Goal: Task Accomplishment & Management: Manage account settings

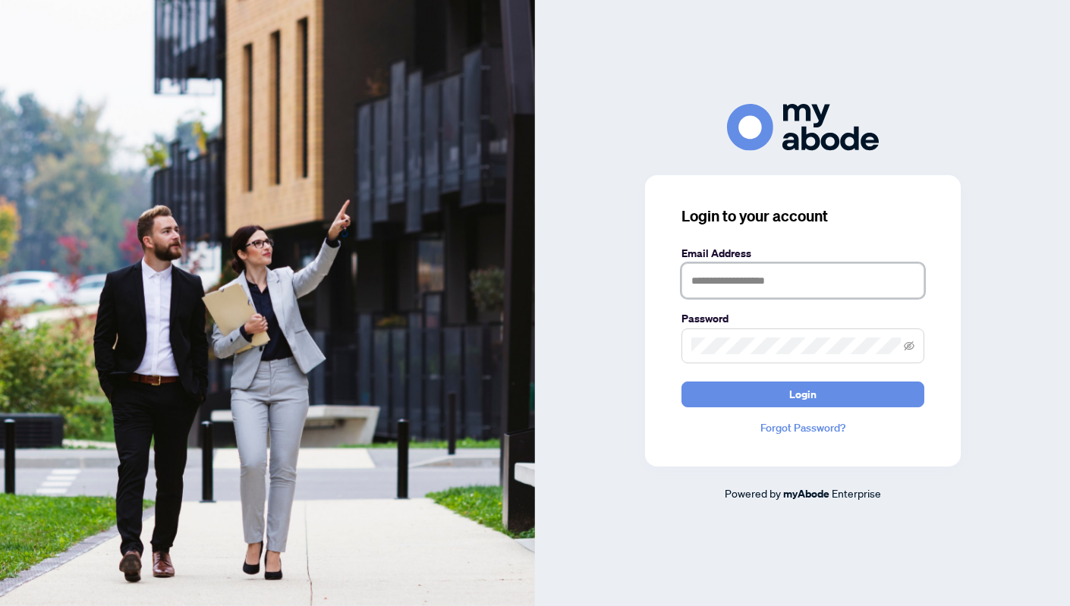
type input "**********"
click at [802, 394] on button "Login" at bounding box center [802, 395] width 243 height 26
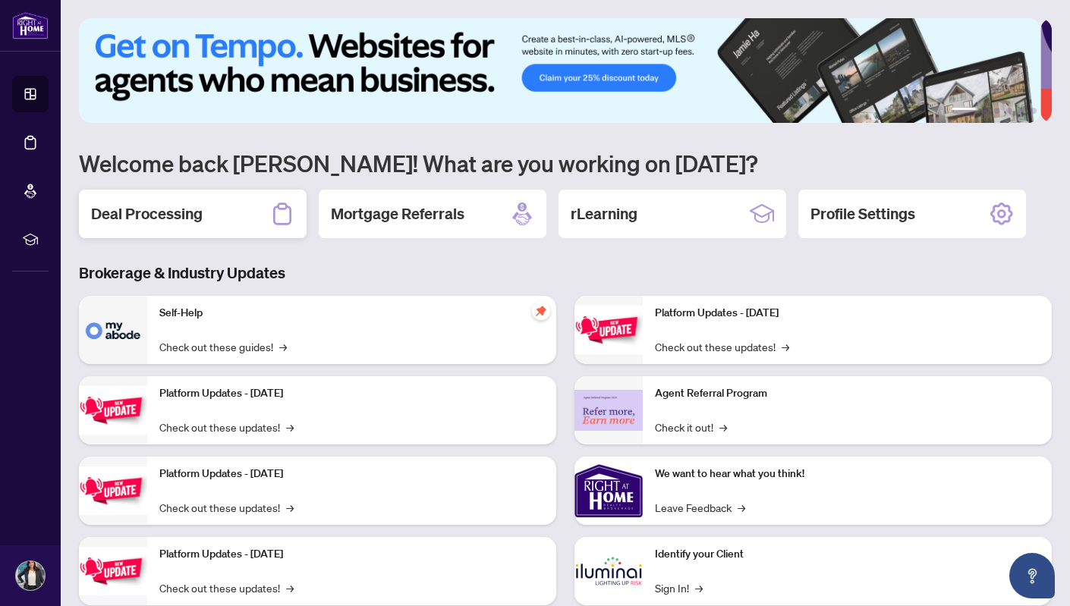
click at [203, 209] on div "Deal Processing" at bounding box center [193, 214] width 228 height 49
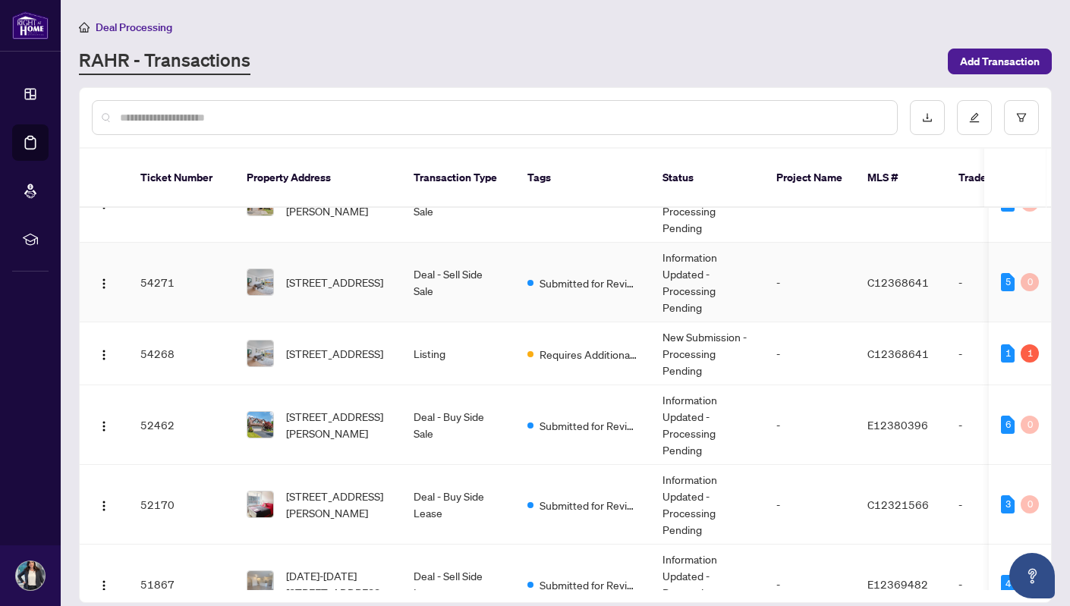
scroll to position [171, 0]
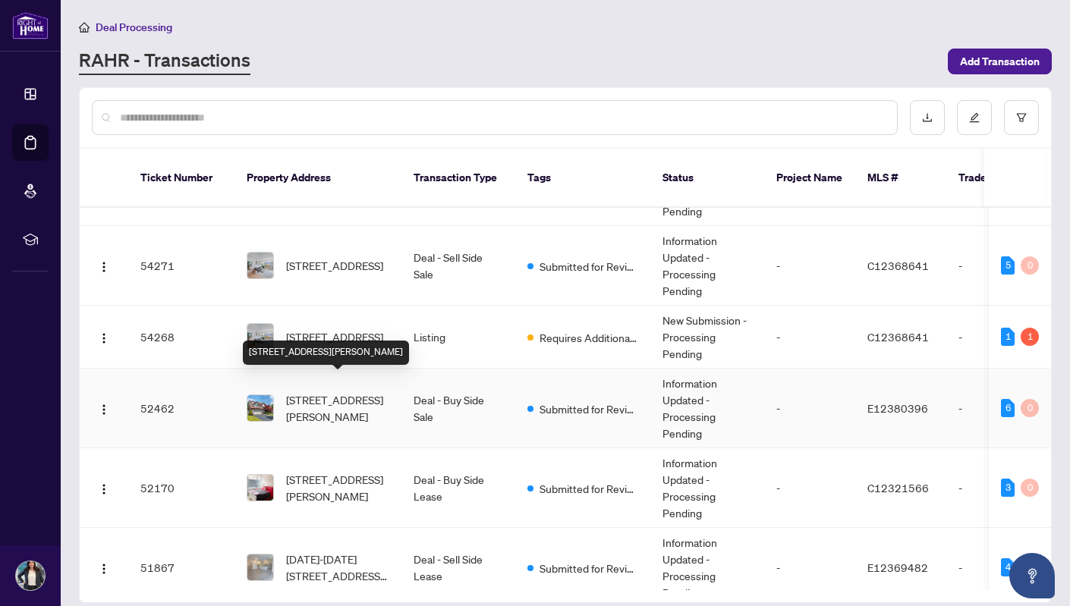
click at [351, 392] on span "[STREET_ADDRESS][PERSON_NAME]" at bounding box center [337, 408] width 103 height 33
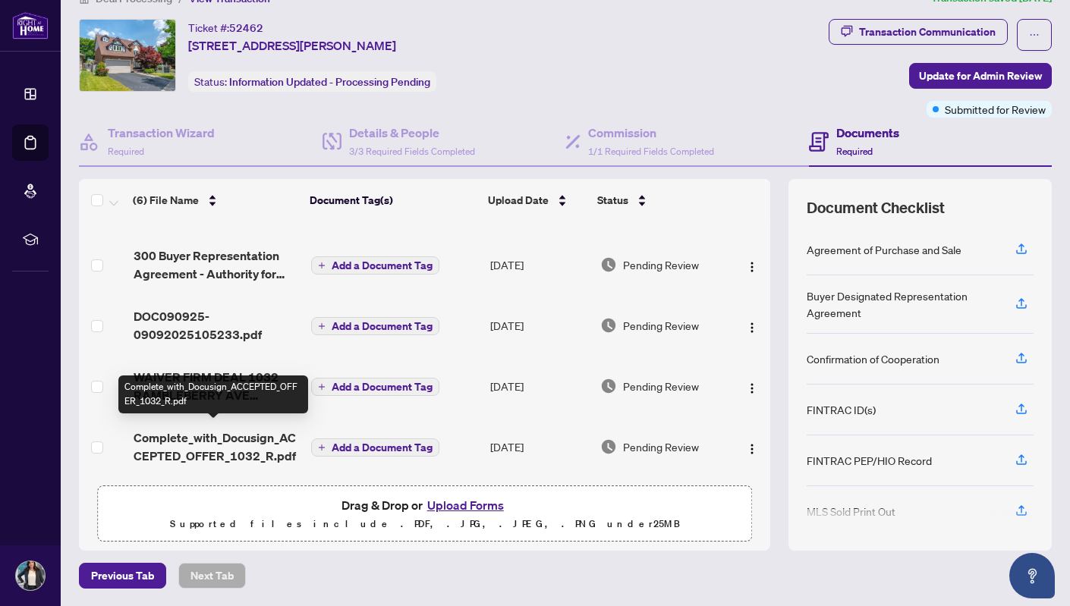
scroll to position [102, 0]
click at [180, 438] on span "Complete_with_Docusign_ACCEPTED_OFFER_1032_R.pdf" at bounding box center [216, 447] width 165 height 36
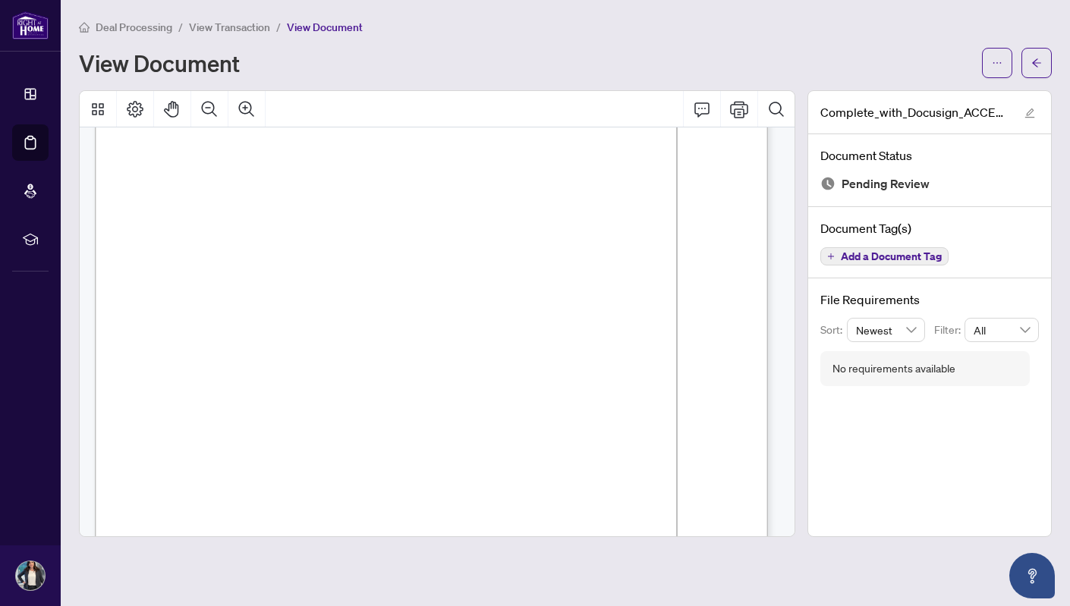
scroll to position [2755, 0]
